Goal: Information Seeking & Learning: Learn about a topic

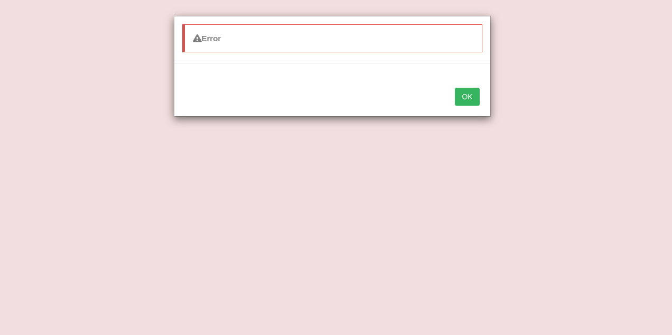
click at [466, 105] on button "OK" at bounding box center [467, 97] width 24 height 18
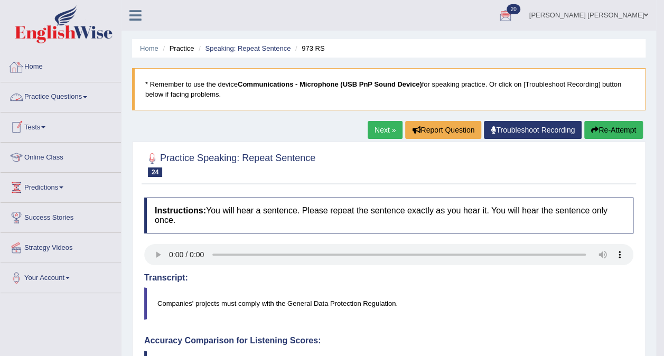
click at [30, 71] on link "Home" at bounding box center [61, 65] width 120 height 26
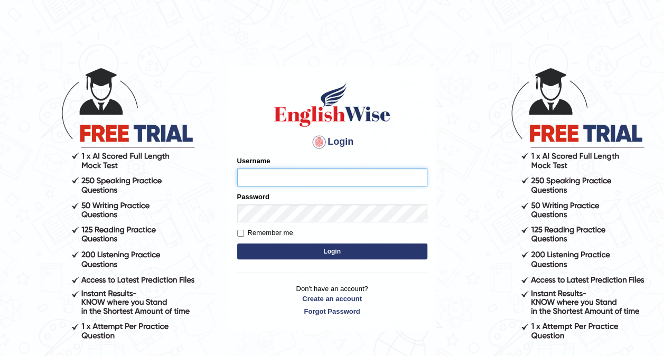
type input "Ellaine_9"
drag, startPoint x: 319, startPoint y: 254, endPoint x: 290, endPoint y: 253, distance: 29.6
click at [290, 253] on button "Login" at bounding box center [332, 252] width 190 height 16
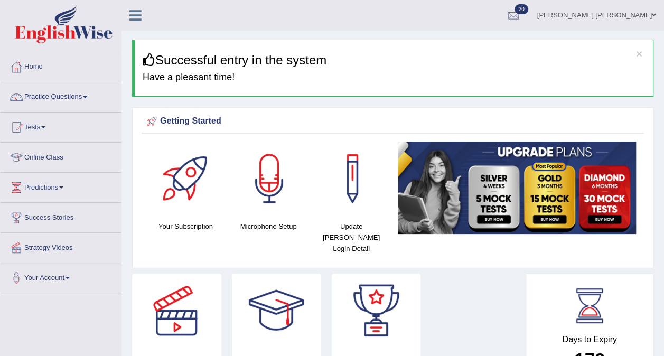
click at [29, 25] on img at bounding box center [64, 24] width 98 height 38
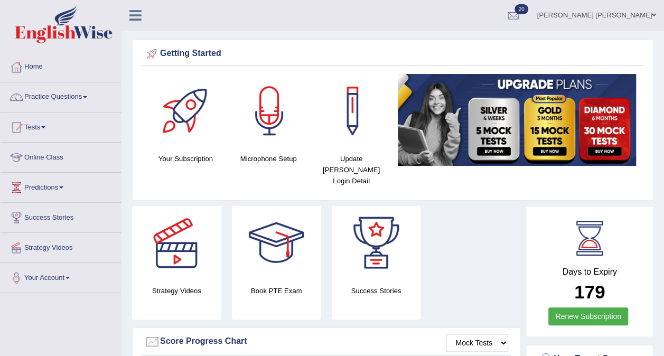
click at [41, 95] on link "Practice Questions" at bounding box center [61, 95] width 120 height 26
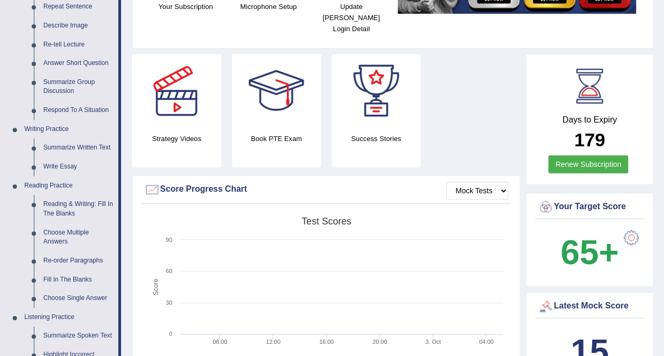
scroll to position [153, 0]
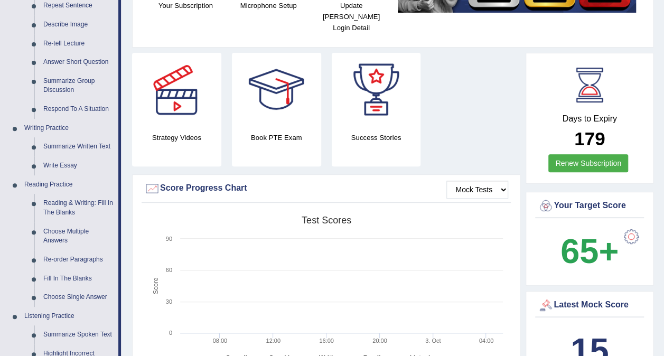
click at [75, 275] on link "Fill In The Blanks" at bounding box center [79, 279] width 80 height 19
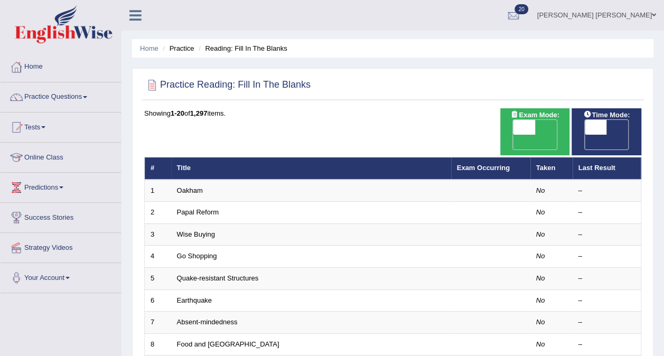
click at [35, 101] on link "Practice Questions" at bounding box center [61, 95] width 120 height 26
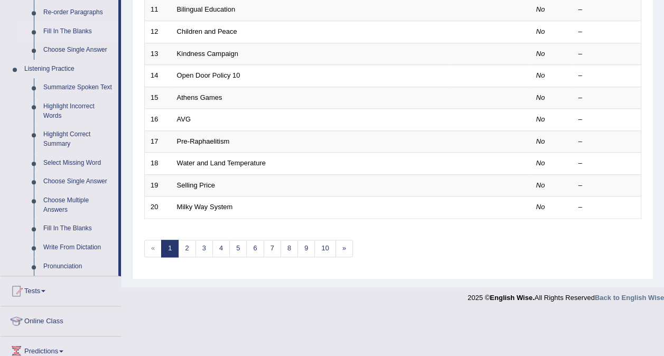
scroll to position [403, 0]
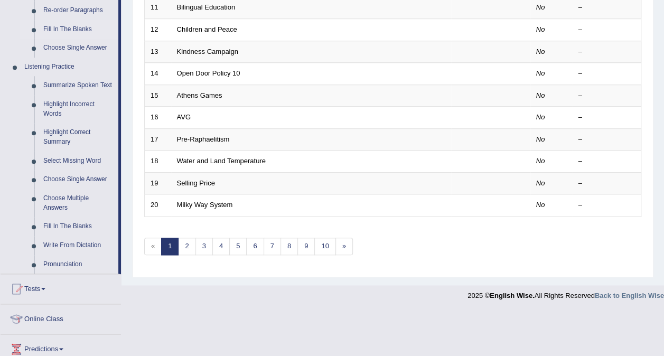
click at [66, 226] on link "Fill In The Blanks" at bounding box center [79, 226] width 80 height 19
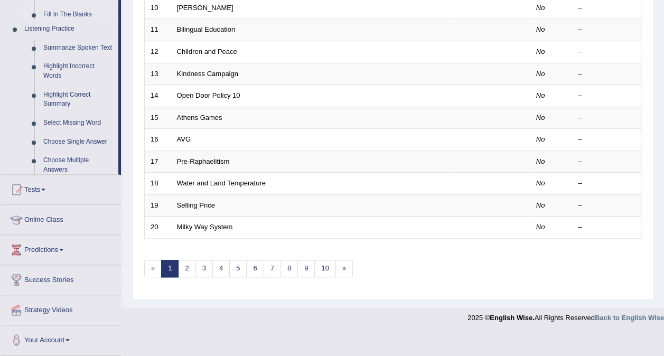
scroll to position [338, 0]
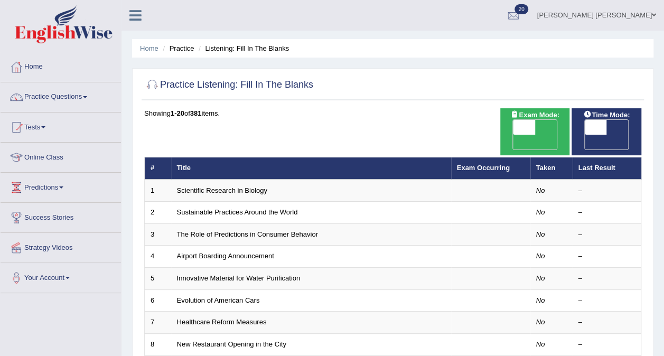
drag, startPoint x: 205, startPoint y: 175, endPoint x: 187, endPoint y: 175, distance: 17.4
click at [187, 187] on link "Scientific Research in Biology" at bounding box center [222, 191] width 90 height 8
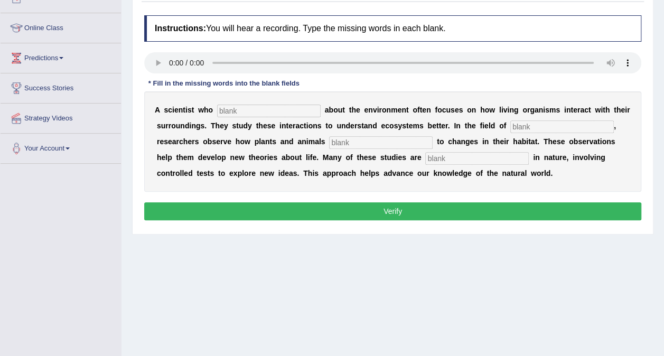
scroll to position [131, 0]
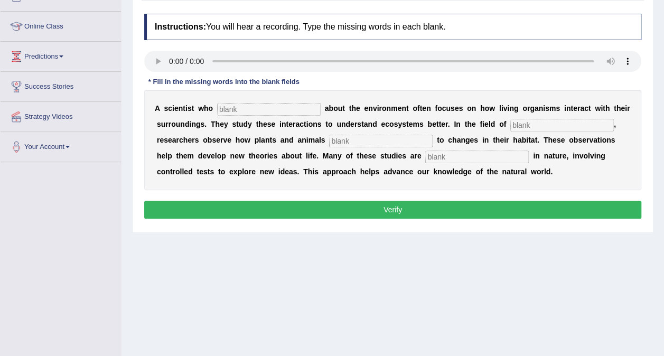
click at [240, 111] on input "text" at bounding box center [269, 109] width 104 height 13
type input "cares"
click at [519, 120] on input "text" at bounding box center [562, 125] width 104 height 13
click at [519, 124] on input "text" at bounding box center [562, 125] width 104 height 13
type input "biology"
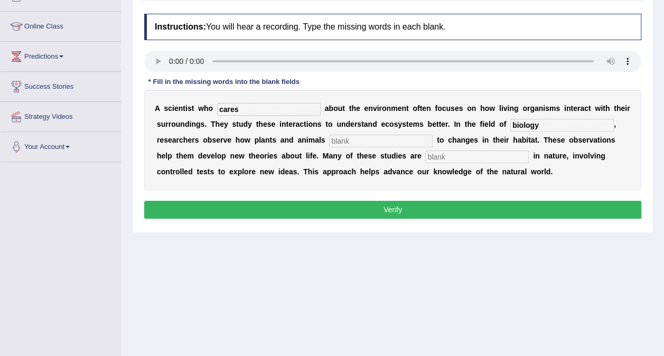
click at [340, 140] on input "text" at bounding box center [381, 141] width 104 height 13
type input "respect"
click at [425, 156] on input "text" at bounding box center [477, 157] width 104 height 13
type input "experement"
click at [356, 209] on button "Verify" at bounding box center [392, 210] width 497 height 18
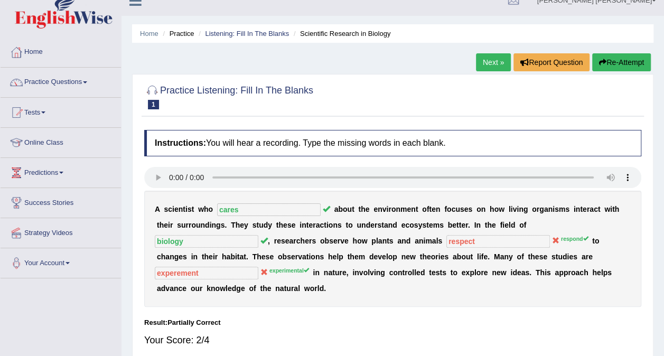
scroll to position [0, 0]
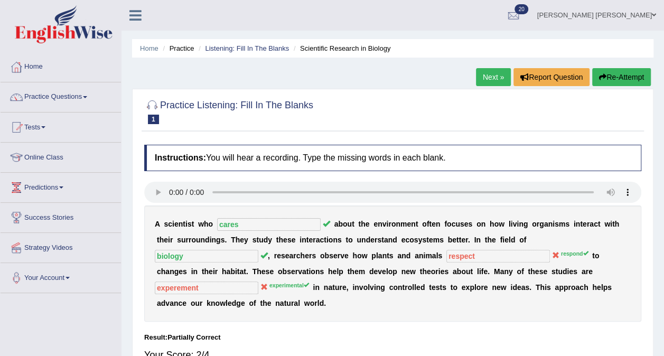
click at [493, 73] on link "Next »" at bounding box center [493, 77] width 35 height 18
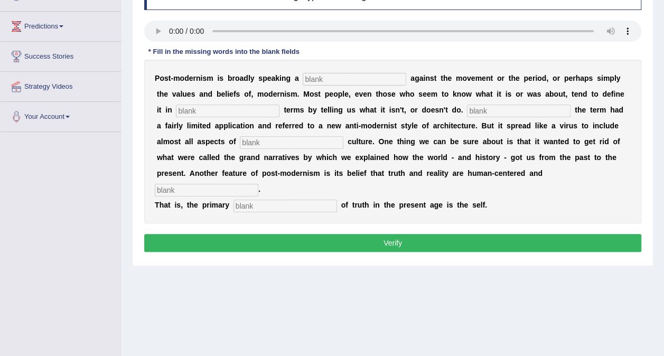
scroll to position [162, 0]
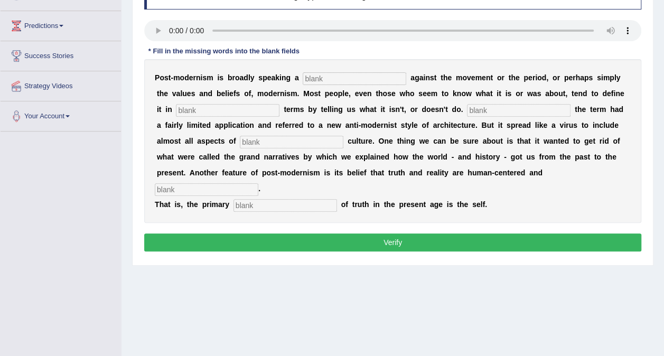
click at [309, 72] on input "text" at bounding box center [355, 78] width 104 height 13
type input "reaction"
click at [223, 110] on input "text" at bounding box center [228, 110] width 104 height 13
type input "negative"
click at [467, 111] on input "text" at bounding box center [519, 110] width 104 height 13
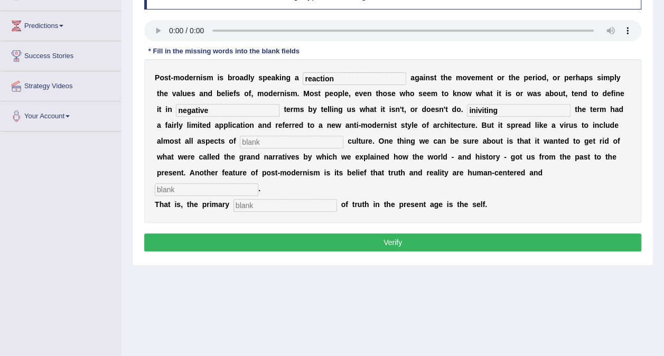
type input "iniviting"
click at [240, 139] on input "text" at bounding box center [292, 142] width 104 height 13
type input "contempure"
click at [258, 183] on input "text" at bounding box center [207, 189] width 104 height 13
type input "intension"
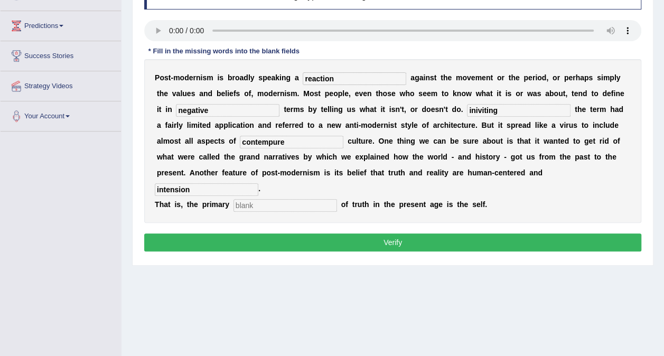
click at [252, 199] on input "text" at bounding box center [286, 205] width 104 height 13
type input "concern"
click at [337, 234] on button "Verify" at bounding box center [392, 243] width 497 height 18
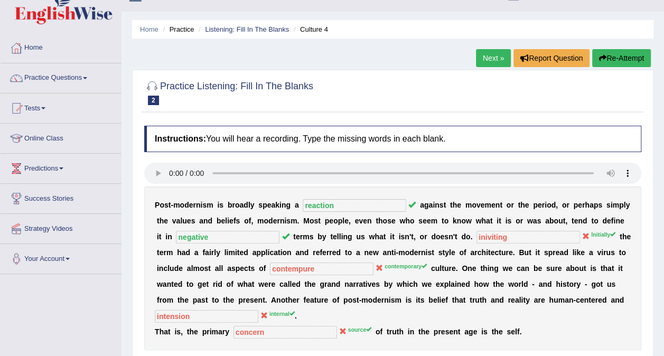
scroll to position [0, 0]
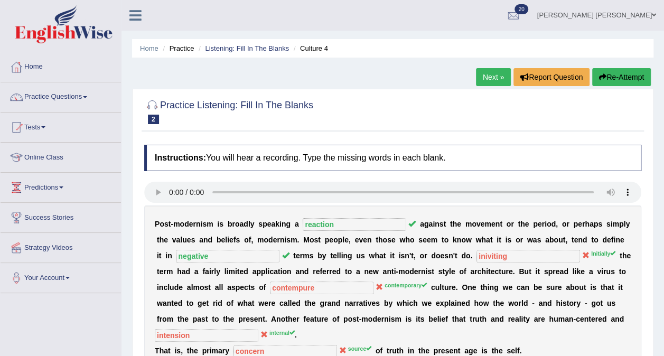
click at [74, 100] on link "Practice Questions" at bounding box center [61, 95] width 120 height 26
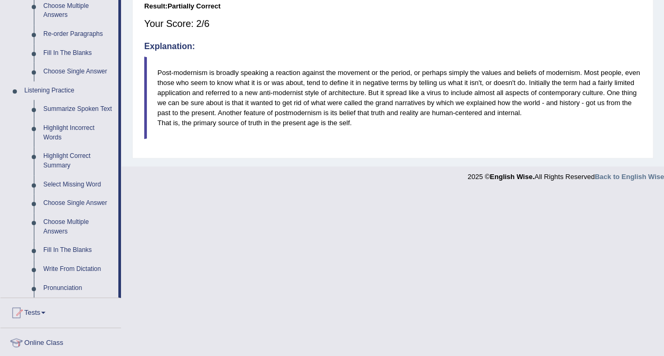
scroll to position [387, 0]
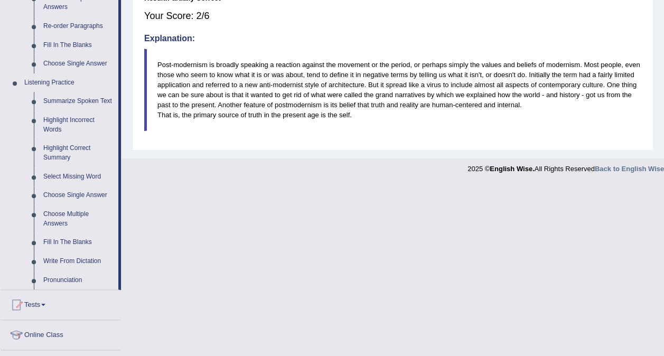
click at [56, 262] on link "Write From Dictation" at bounding box center [79, 261] width 80 height 19
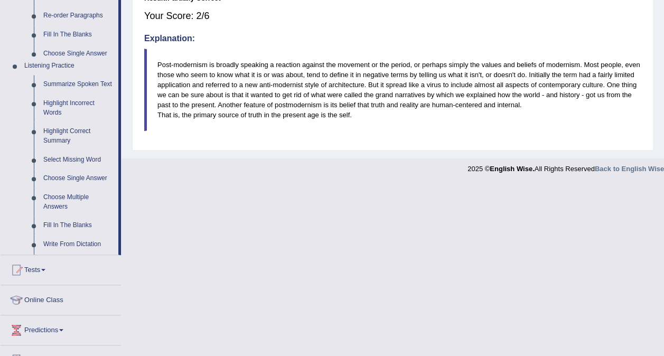
scroll to position [199, 0]
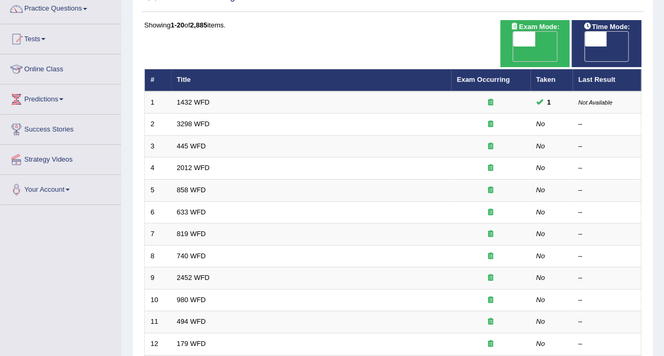
scroll to position [90, 0]
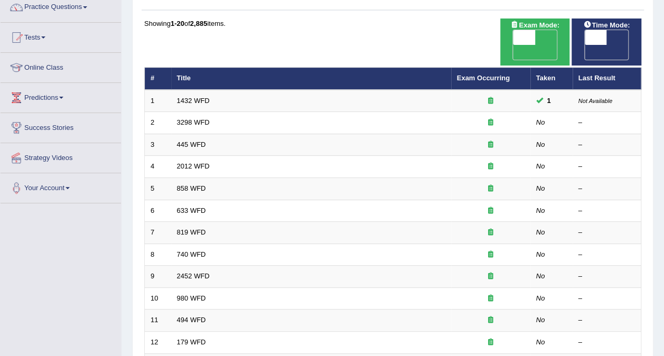
click at [184, 118] on link "3298 WFD" at bounding box center [193, 122] width 33 height 8
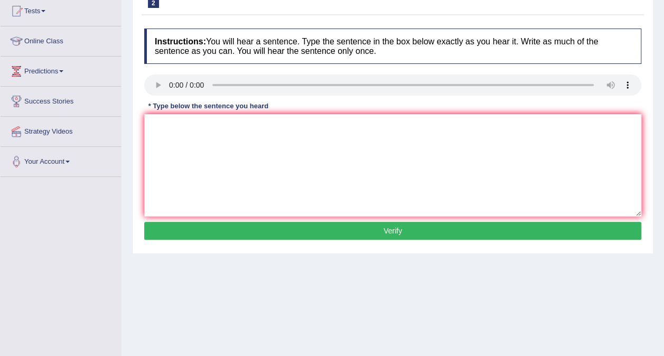
scroll to position [118, 0]
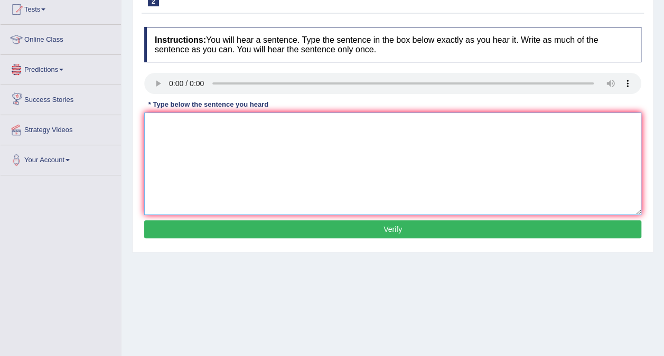
click at [220, 145] on textarea at bounding box center [392, 164] width 497 height 103
click at [199, 123] on textarea "Animal behaveiour crisis aspect without the human." at bounding box center [392, 164] width 497 height 103
type textarea "Animal behaviour crisis aspect without the human."
click at [344, 227] on button "Verify" at bounding box center [392, 229] width 497 height 18
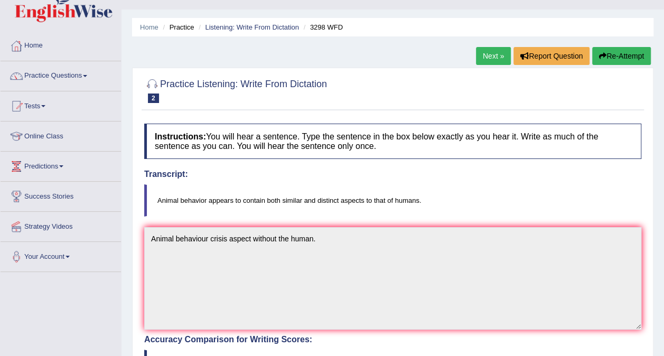
scroll to position [0, 0]
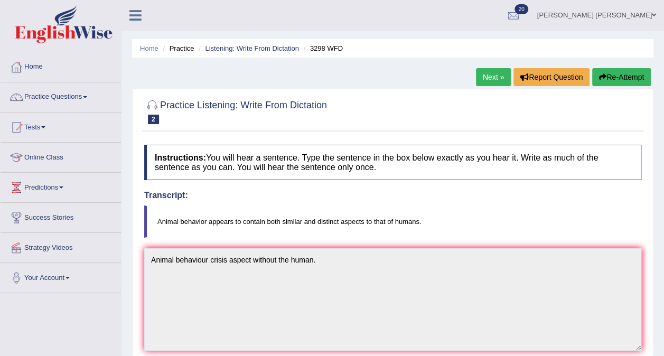
click at [494, 79] on link "Next »" at bounding box center [493, 77] width 35 height 18
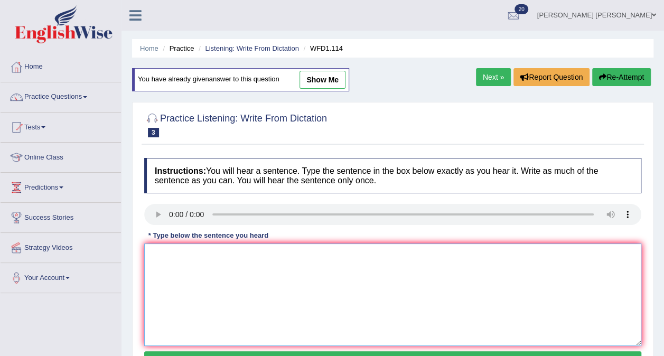
click at [162, 254] on textarea at bounding box center [392, 295] width 497 height 103
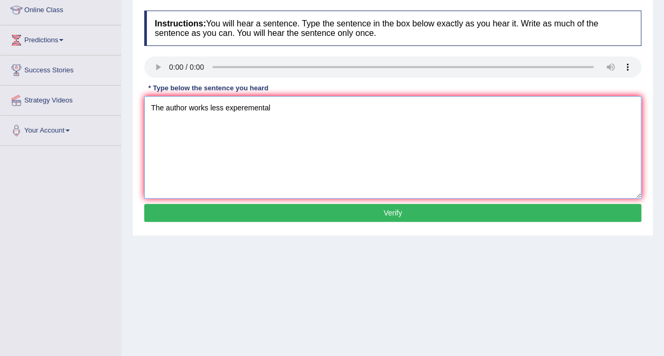
scroll to position [151, 0]
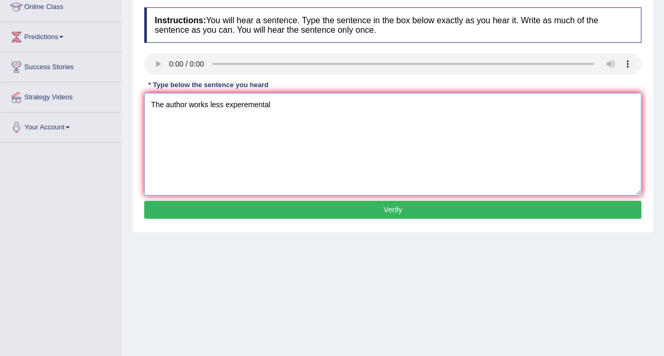
type textarea "The author works less experemental"
click at [410, 213] on button "Verify" at bounding box center [392, 210] width 497 height 18
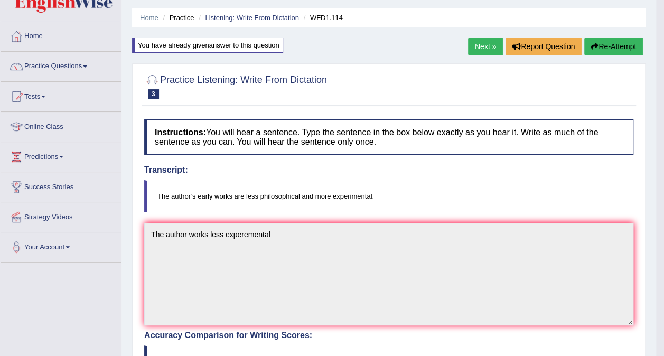
scroll to position [0, 0]
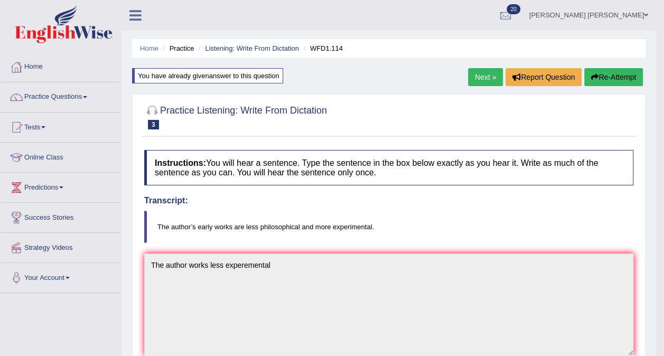
click at [486, 75] on link "Next »" at bounding box center [485, 77] width 35 height 18
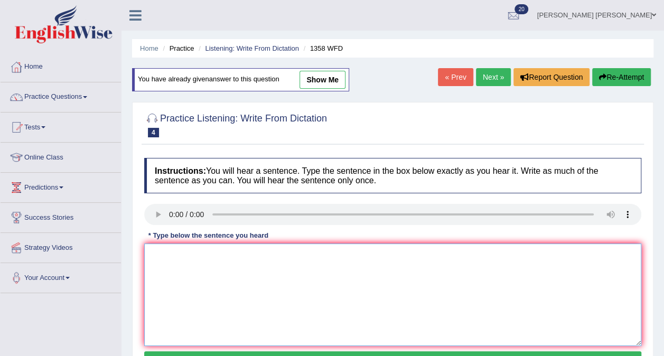
click at [235, 278] on textarea at bounding box center [392, 295] width 497 height 103
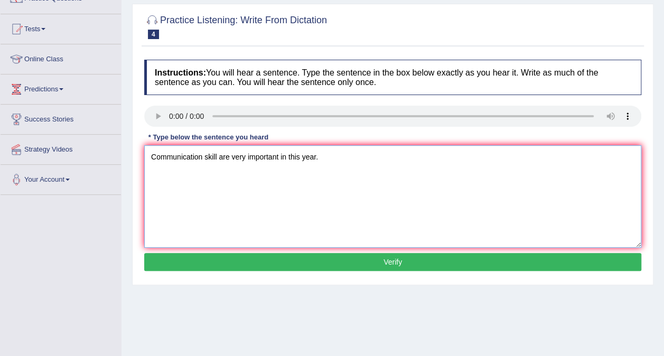
scroll to position [99, 0]
type textarea "Communication skill are very important in this year."
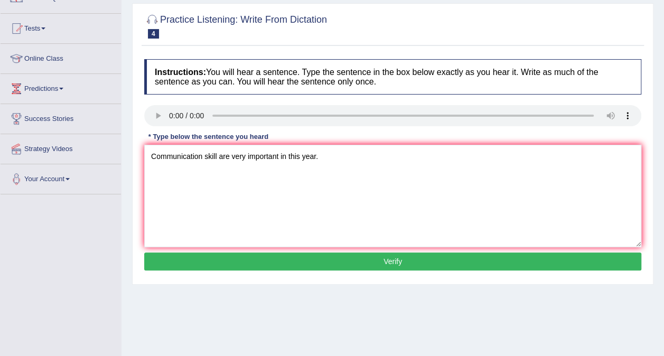
click at [412, 259] on button "Verify" at bounding box center [392, 262] width 497 height 18
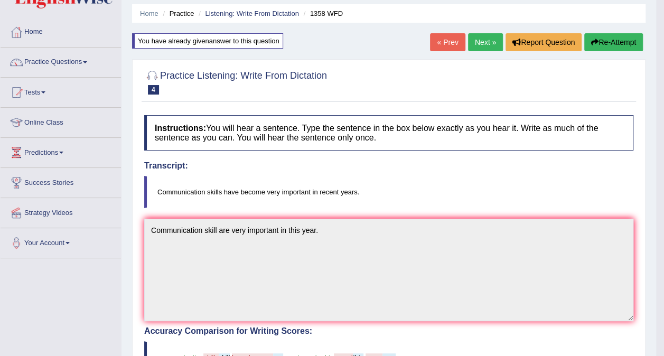
scroll to position [15, 0]
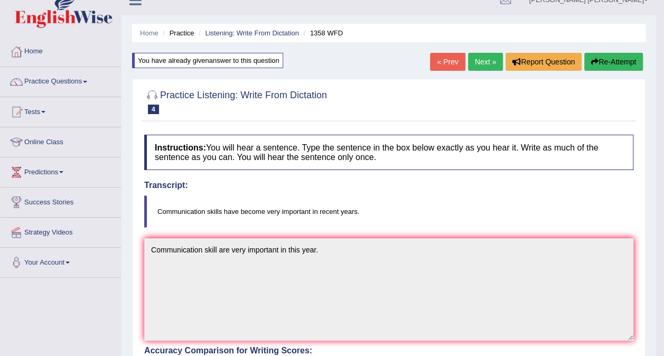
click at [481, 66] on link "Next »" at bounding box center [485, 62] width 35 height 18
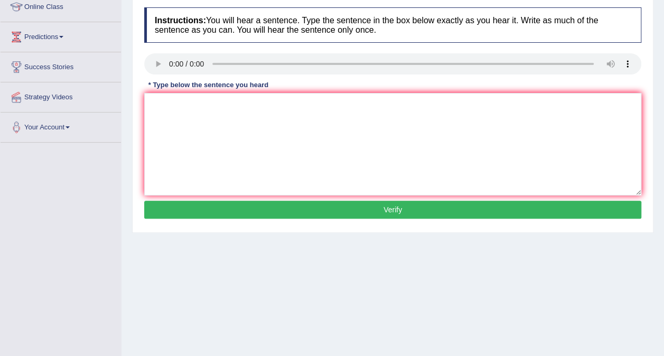
scroll to position [152, 0]
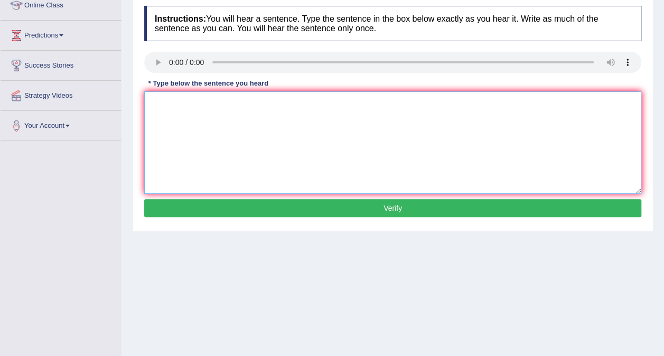
click at [210, 135] on textarea at bounding box center [392, 142] width 497 height 103
click at [177, 107] on textarea "Parent today are involve in learning in they children." at bounding box center [392, 142] width 497 height 103
type textarea "Parents today are involve in learning in they children."
click at [316, 205] on button "Verify" at bounding box center [392, 208] width 497 height 18
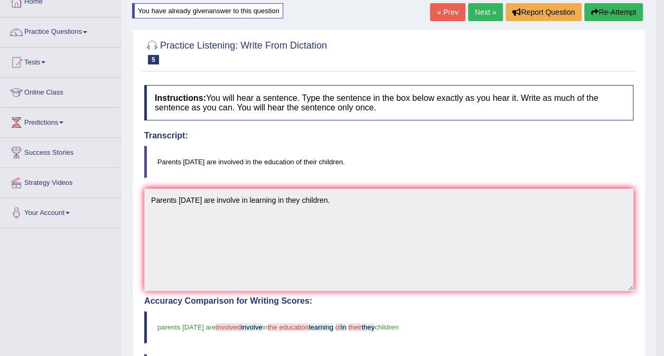
scroll to position [0, 0]
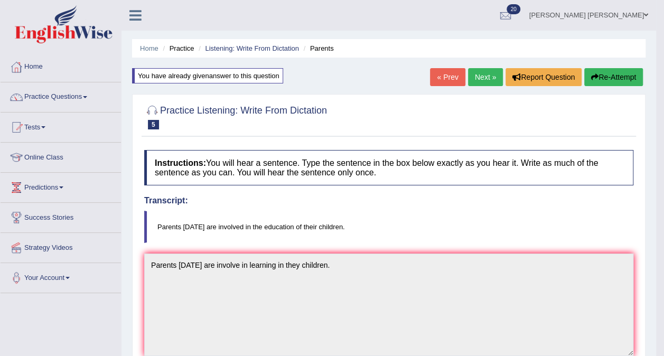
click at [486, 79] on link "Next »" at bounding box center [485, 77] width 35 height 18
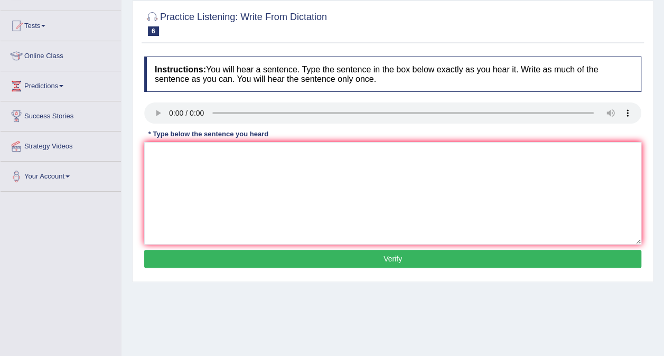
scroll to position [106, 0]
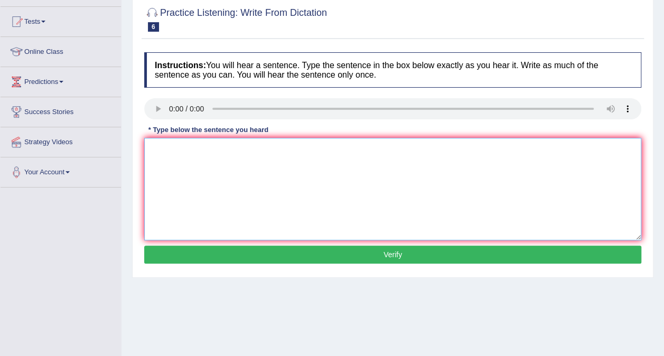
click at [196, 185] on textarea at bounding box center [392, 189] width 497 height 103
click at [197, 148] on textarea "Observes wait for there concerts." at bounding box center [392, 189] width 497 height 103
type textarea "Observes wait for there concerts."
click at [213, 252] on button "Verify" at bounding box center [392, 255] width 497 height 18
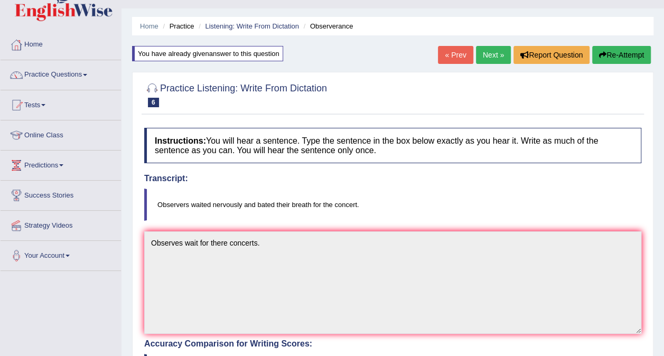
scroll to position [0, 0]
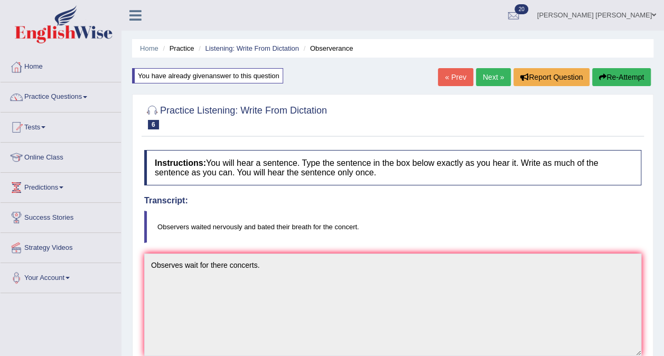
click at [496, 80] on link "Next »" at bounding box center [493, 77] width 35 height 18
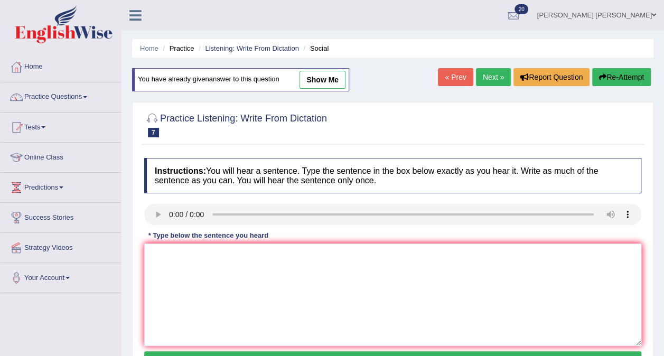
scroll to position [199, 0]
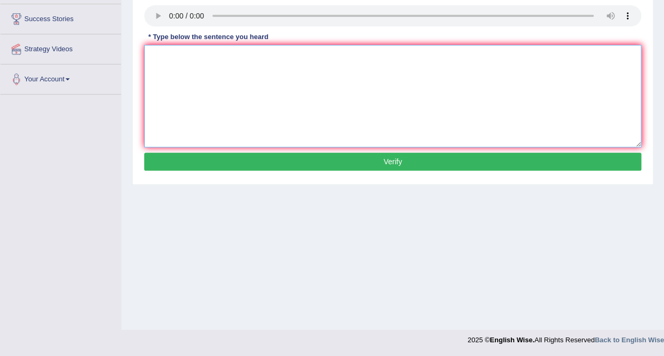
click at [189, 88] on textarea at bounding box center [392, 96] width 497 height 103
click at [196, 58] on textarea "Social policy meets the social needs" at bounding box center [392, 96] width 497 height 103
type textarea "Social policy describe meets the social needs"
click at [278, 154] on button "Verify" at bounding box center [392, 162] width 497 height 18
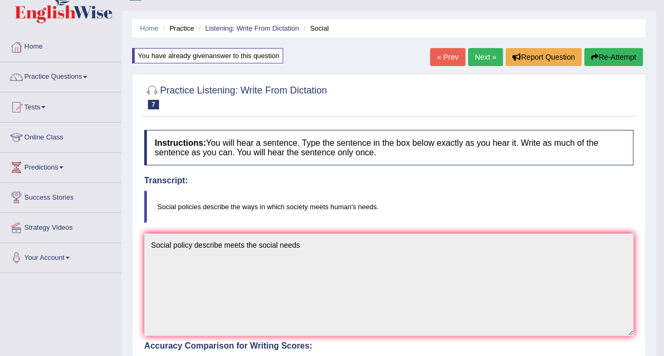
scroll to position [0, 0]
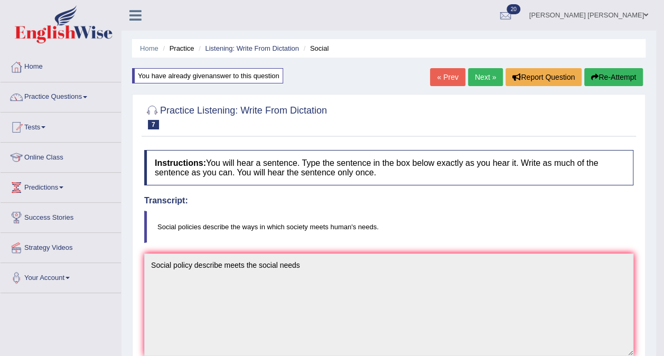
click at [482, 80] on link "Next »" at bounding box center [485, 77] width 35 height 18
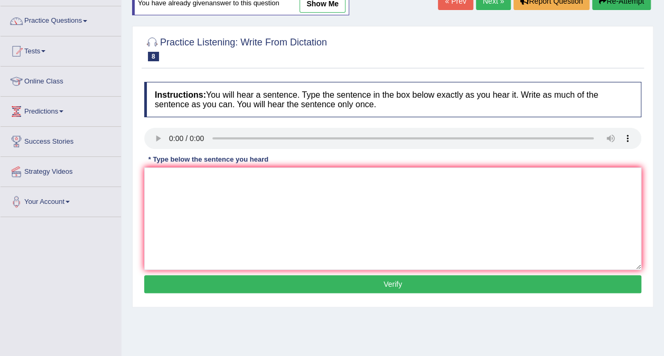
scroll to position [84, 0]
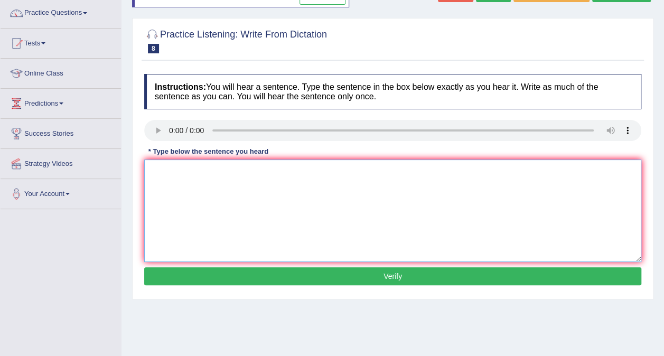
click at [191, 189] on textarea at bounding box center [392, 211] width 497 height 103
type textarea "The skill of great actor cant be though."
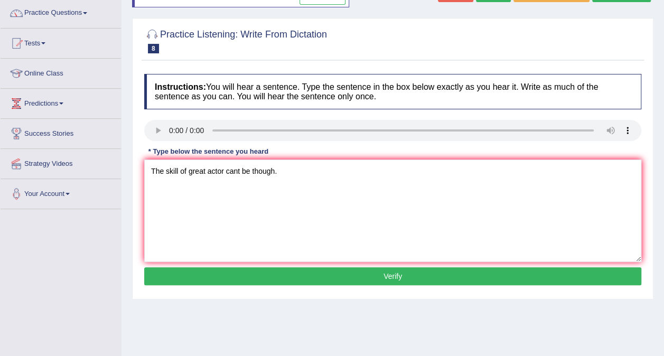
click at [245, 278] on button "Verify" at bounding box center [392, 276] width 497 height 18
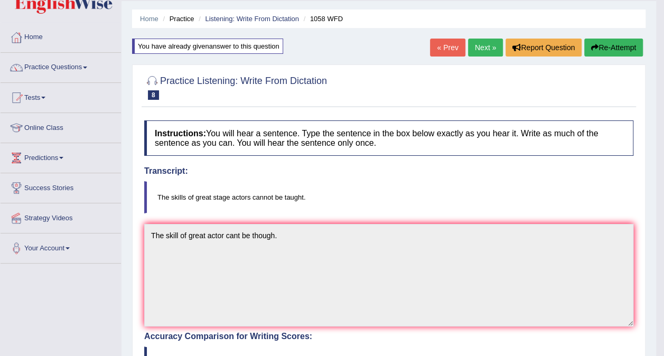
scroll to position [0, 0]
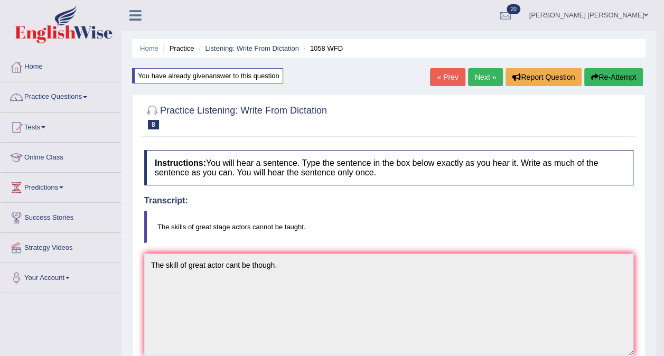
click at [486, 77] on link "Next »" at bounding box center [485, 77] width 35 height 18
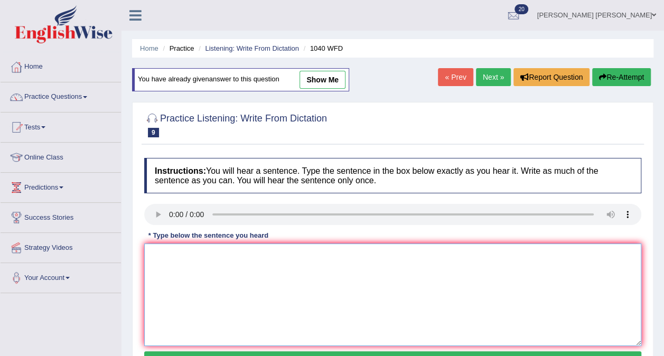
click at [178, 286] on textarea at bounding box center [392, 295] width 497 height 103
click at [166, 255] on textarea "Extra to help student develop more talent." at bounding box center [392, 295] width 497 height 103
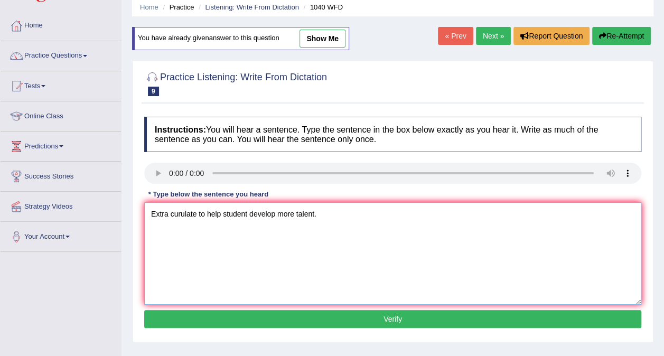
scroll to position [83, 0]
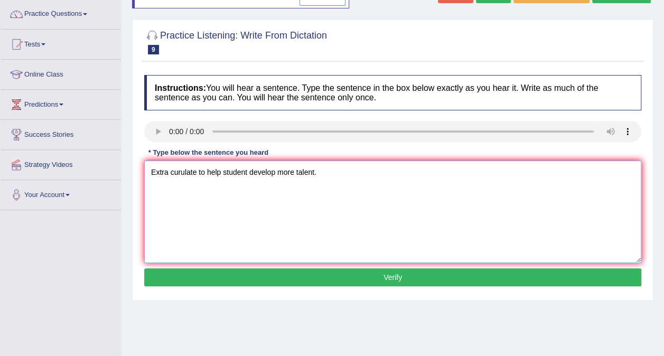
type textarea "Extra curulate to help student develop more talent."
click at [284, 283] on button "Verify" at bounding box center [392, 277] width 497 height 18
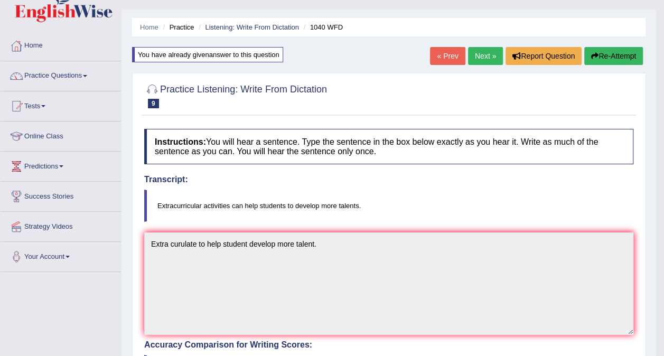
scroll to position [0, 0]
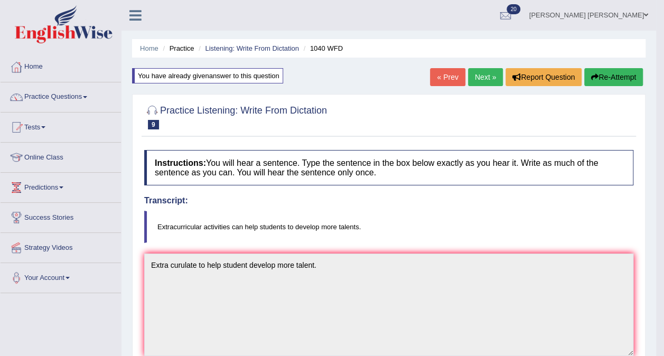
click at [482, 77] on link "Next »" at bounding box center [485, 77] width 35 height 18
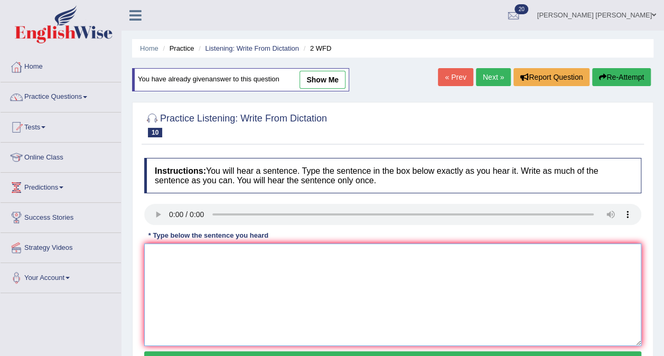
click at [181, 279] on textarea at bounding box center [392, 295] width 497 height 103
type textarea "T"
click at [201, 257] on textarea "Please conform that you revieve the text book." at bounding box center [392, 295] width 497 height 103
click at [252, 259] on textarea "Please confirm that you revieve the text book." at bounding box center [392, 295] width 497 height 103
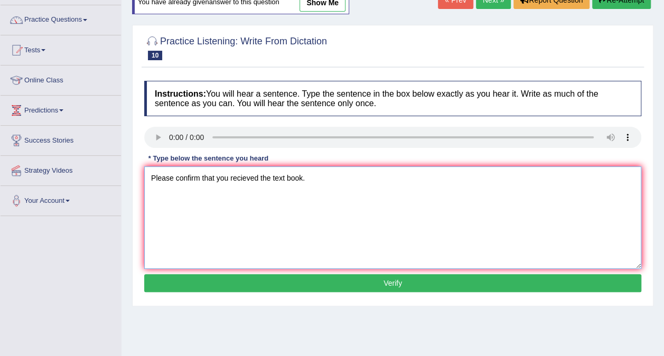
scroll to position [78, 0]
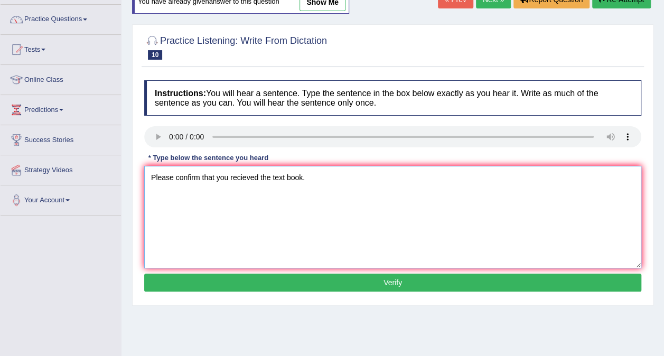
type textarea "Please confirm that you recieved the text book."
click at [263, 285] on button "Verify" at bounding box center [392, 283] width 497 height 18
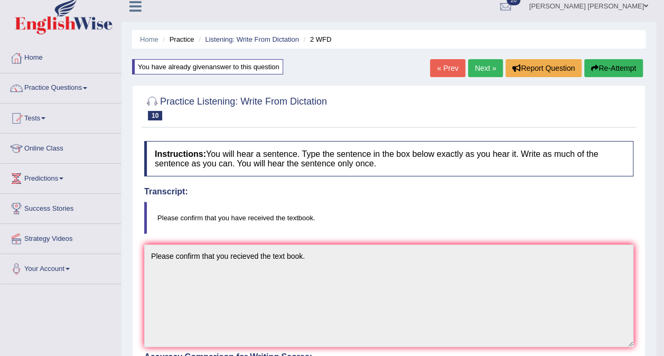
scroll to position [0, 0]
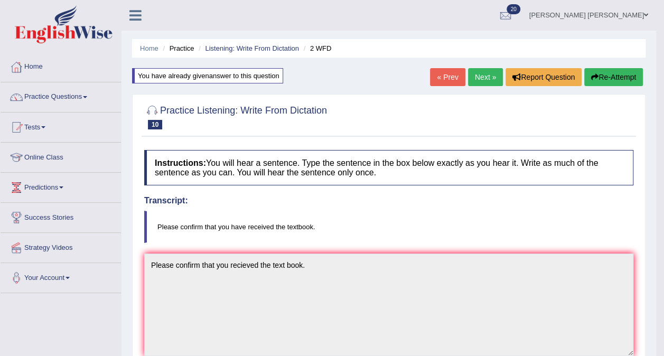
click at [483, 74] on link "Next »" at bounding box center [485, 77] width 35 height 18
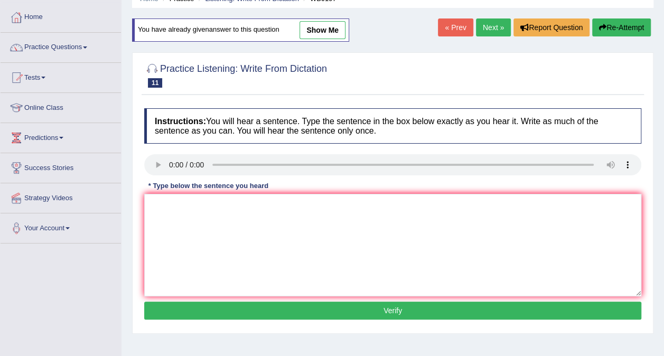
scroll to position [50, 0]
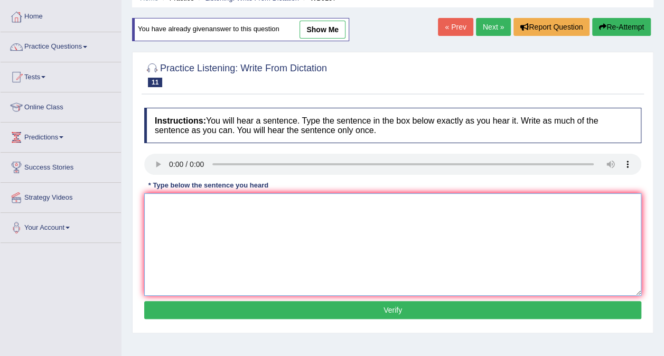
click at [172, 220] on textarea at bounding box center [392, 244] width 497 height 103
type textarea "A celebrated still source of great contorvecy."
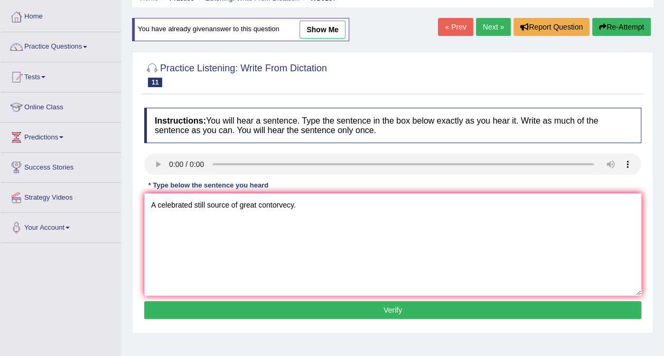
click at [443, 312] on button "Verify" at bounding box center [392, 310] width 497 height 18
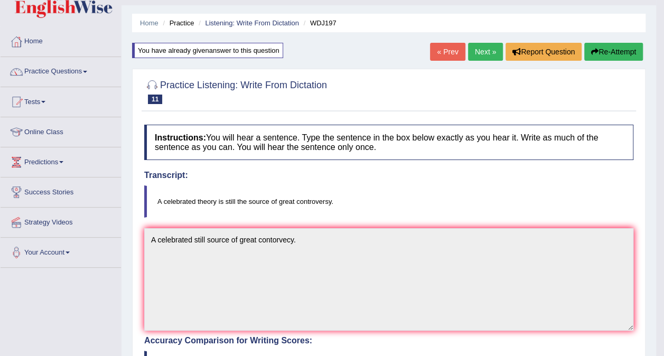
scroll to position [25, 0]
click at [488, 52] on link "Next »" at bounding box center [485, 52] width 35 height 18
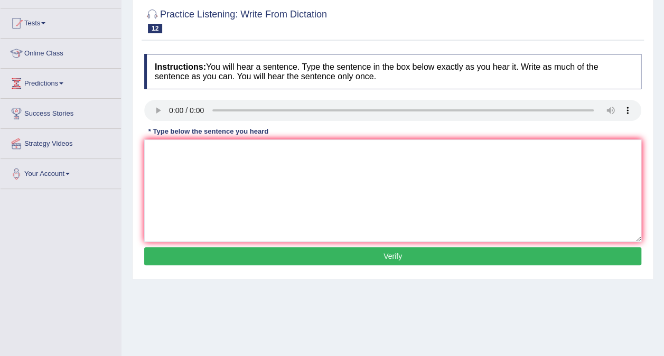
scroll to position [119, 0]
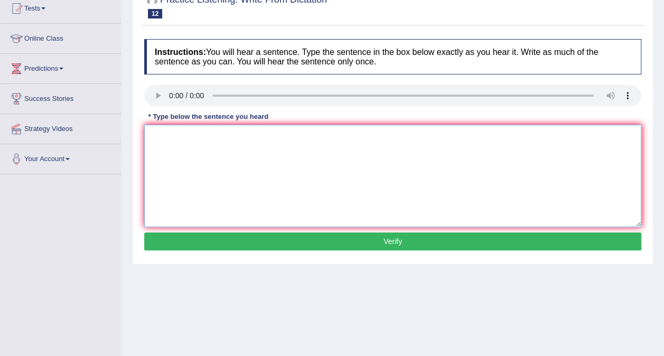
click at [170, 164] on textarea at bounding box center [392, 176] width 497 height 103
click at [224, 140] on textarea "Marine invronment has destroy the" at bounding box center [392, 176] width 497 height 103
click at [272, 142] on textarea "Marine invronment has destroy the" at bounding box center [392, 176] width 497 height 103
click at [184, 168] on textarea "Marine invronment has destroy the poluton and the unsustain enviroment." at bounding box center [392, 176] width 497 height 103
type textarea "Marine environment has destroy the poluton and the unsustain enviroment."
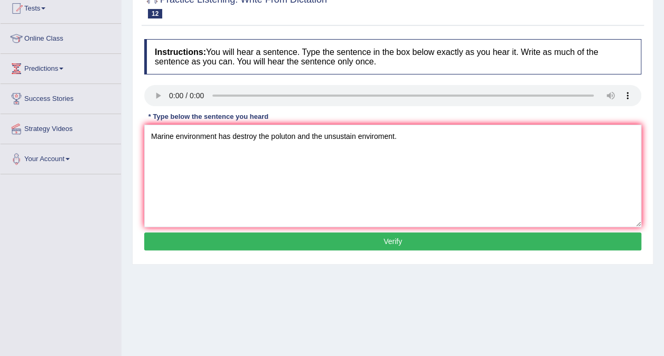
click at [412, 240] on button "Verify" at bounding box center [392, 242] width 497 height 18
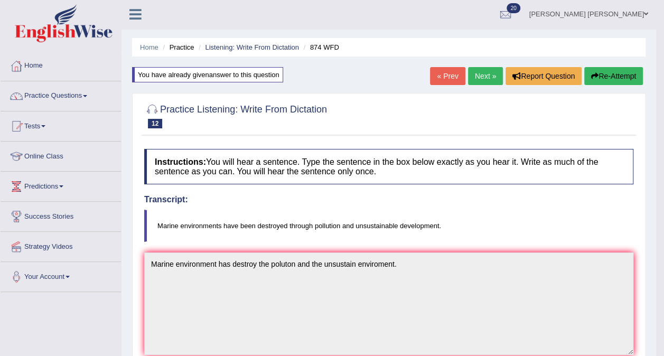
scroll to position [0, 0]
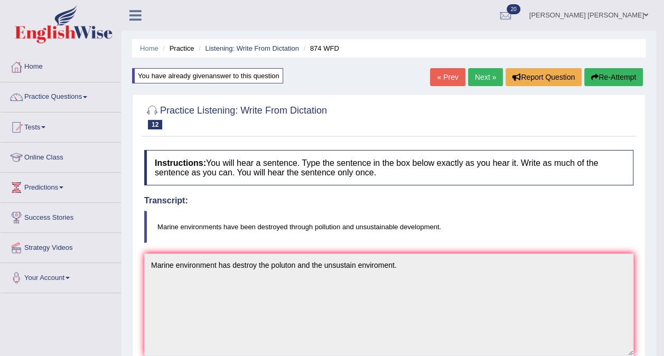
click at [483, 80] on link "Next »" at bounding box center [485, 77] width 35 height 18
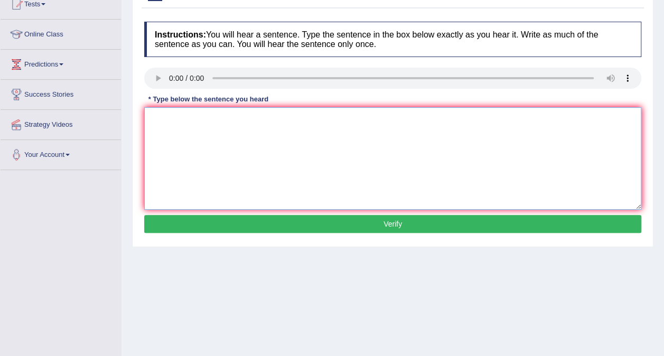
click at [188, 150] on textarea at bounding box center [392, 158] width 497 height 103
click at [298, 118] on textarea "Student has recommend to read a book from Mister [PERSON_NAME]." at bounding box center [392, 158] width 497 height 103
type textarea "Student has recommend to read a book from by Mister John."
click at [378, 216] on button "Verify" at bounding box center [392, 224] width 497 height 18
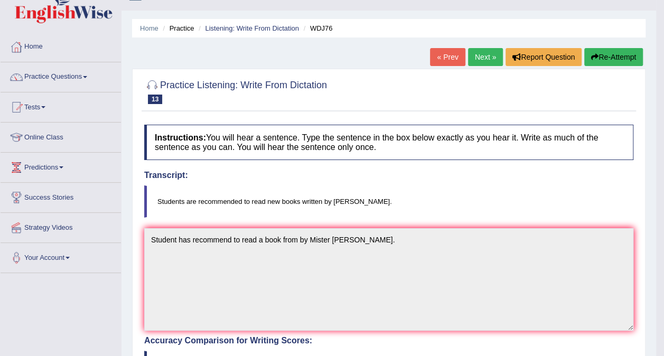
scroll to position [19, 0]
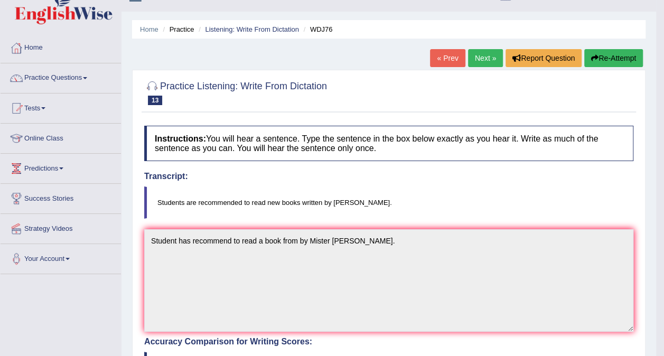
click at [481, 58] on link "Next »" at bounding box center [485, 58] width 35 height 18
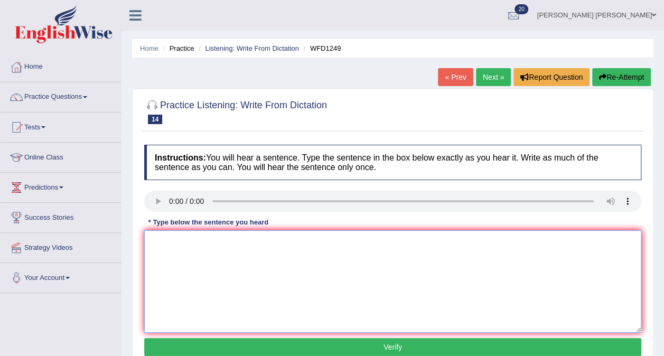
click at [189, 256] on textarea at bounding box center [392, 281] width 497 height 103
click at [235, 245] on textarea "Oraganisation emphasized community" at bounding box center [392, 281] width 497 height 103
click at [189, 256] on textarea "Oraganisation emphasized expences on our community" at bounding box center [392, 281] width 497 height 103
click at [198, 238] on textarea "Oraganisation emphasized expences on our community" at bounding box center [392, 281] width 497 height 103
click at [198, 244] on textarea "Oraganisation provide emphasized expences on our community" at bounding box center [392, 281] width 497 height 103
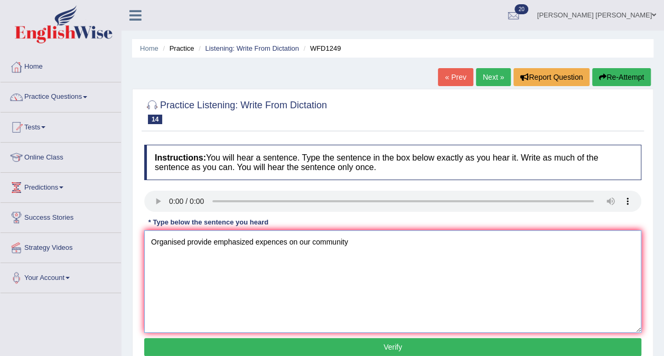
type textarea "Organised provide emphasized expences on our community"
click at [485, 349] on button "Verify" at bounding box center [392, 347] width 497 height 18
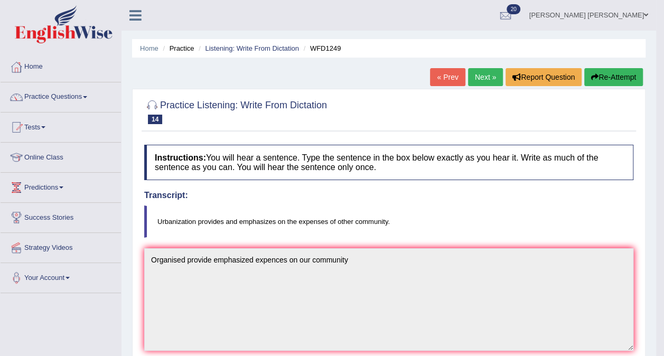
click at [476, 74] on link "Next »" at bounding box center [485, 77] width 35 height 18
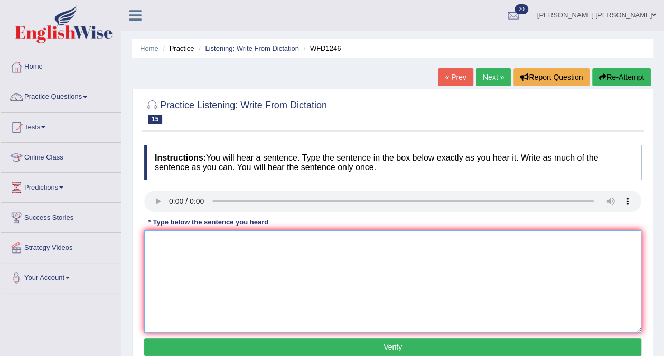
click at [197, 260] on textarea at bounding box center [392, 281] width 497 height 103
click at [191, 242] on textarea "History story is the subject." at bounding box center [392, 281] width 497 height 103
click at [173, 244] on textarea "History trick is the subject." at bounding box center [392, 281] width 497 height 103
type textarea "History economic trick is the subject."
click at [451, 342] on button "Verify" at bounding box center [392, 347] width 497 height 18
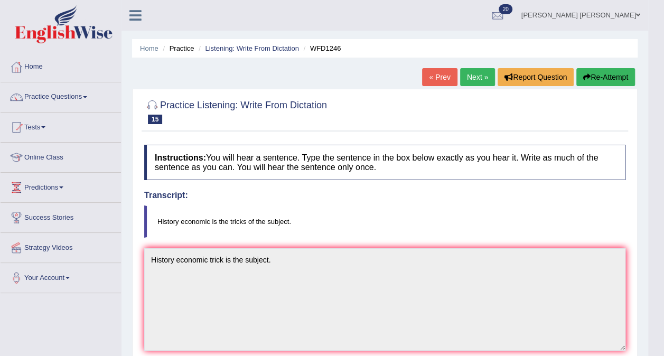
click at [478, 77] on link "Next »" at bounding box center [477, 77] width 35 height 18
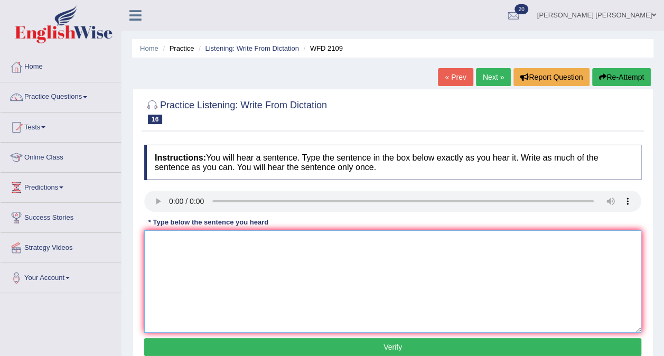
click at [196, 266] on textarea at bounding box center [392, 281] width 497 height 103
type textarea "s"
click at [180, 245] on textarea "Scienetist left man in Africa" at bounding box center [392, 281] width 497 height 103
click at [299, 241] on textarea "Scienetist unsure where early man left man in Africa" at bounding box center [392, 281] width 497 height 103
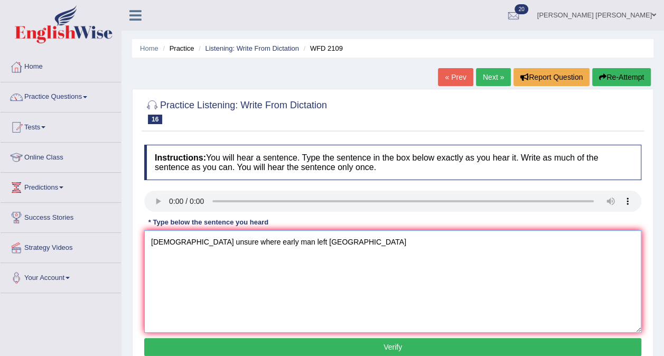
click at [298, 241] on textarea "Scienetist unsure where early man left Africa" at bounding box center [392, 281] width 497 height 103
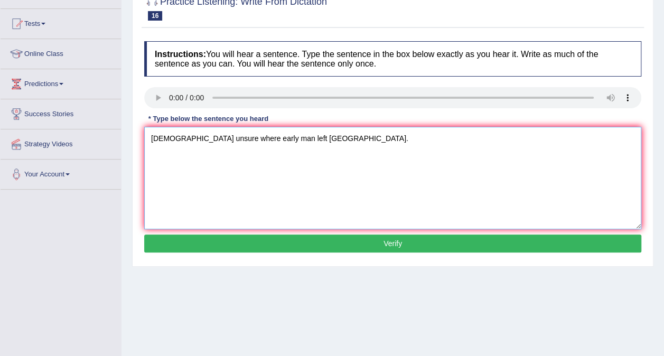
scroll to position [113, 0]
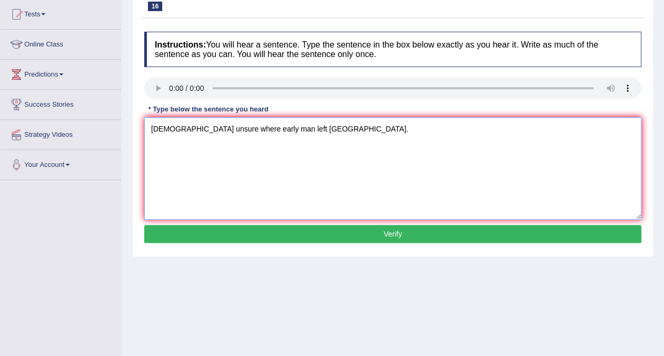
type textarea "Scienetist unsure where early man left Africa."
click at [316, 238] on button "Verify" at bounding box center [392, 234] width 497 height 18
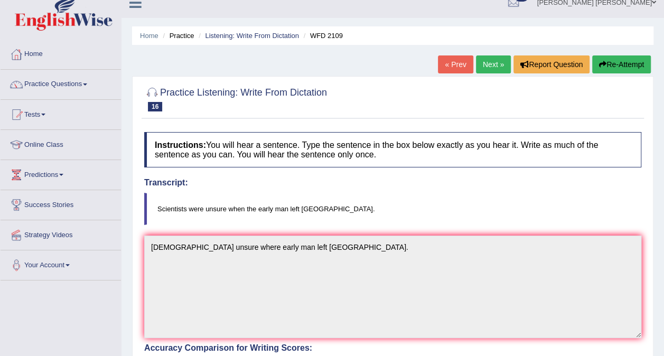
scroll to position [0, 0]
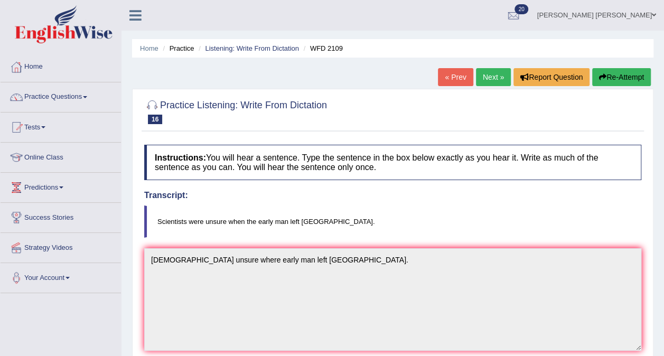
click at [491, 75] on link "Next »" at bounding box center [493, 77] width 35 height 18
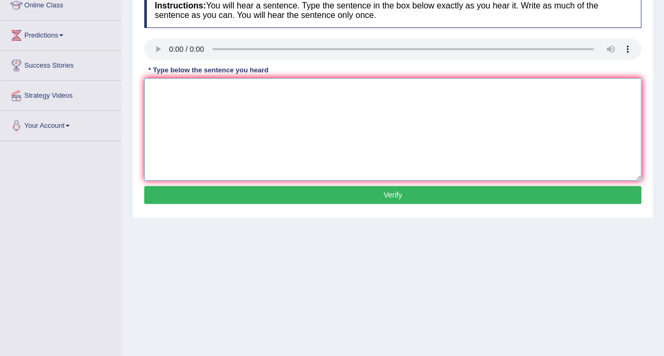
click at [180, 120] on textarea at bounding box center [392, 129] width 497 height 103
type textarea "s"
click at [193, 92] on textarea "Soil procude from the ground." at bounding box center [392, 129] width 497 height 103
type textarea "Soil procude sea world that distracted from the ground."
click at [407, 191] on button "Verify" at bounding box center [392, 195] width 497 height 18
